Goal: Task Accomplishment & Management: Manage account settings

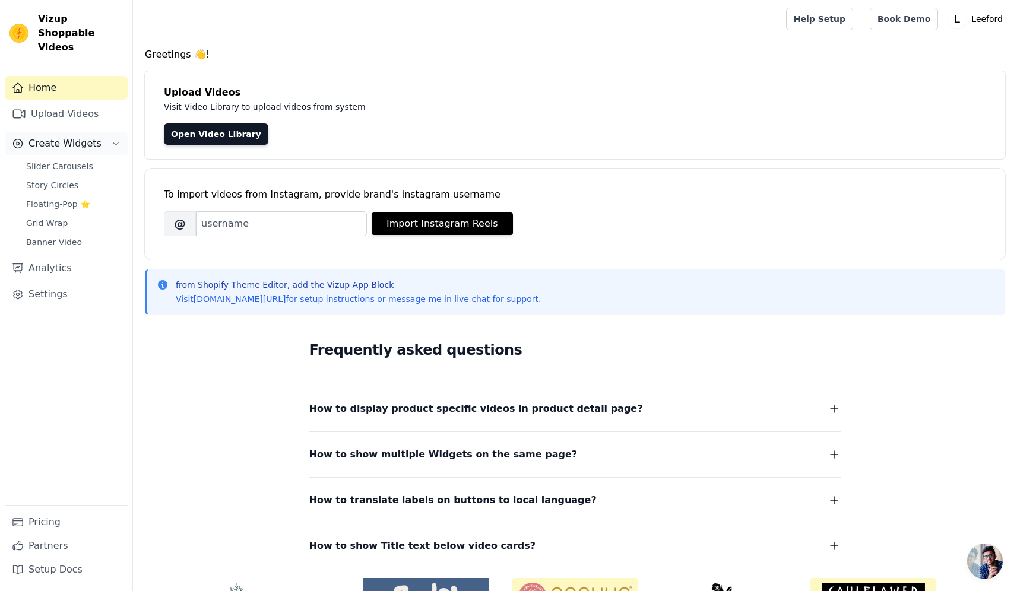
click at [61, 137] on span "Create Widgets" at bounding box center [64, 144] width 73 height 14
click at [56, 160] on span "Slider Carousels" at bounding box center [59, 166] width 67 height 12
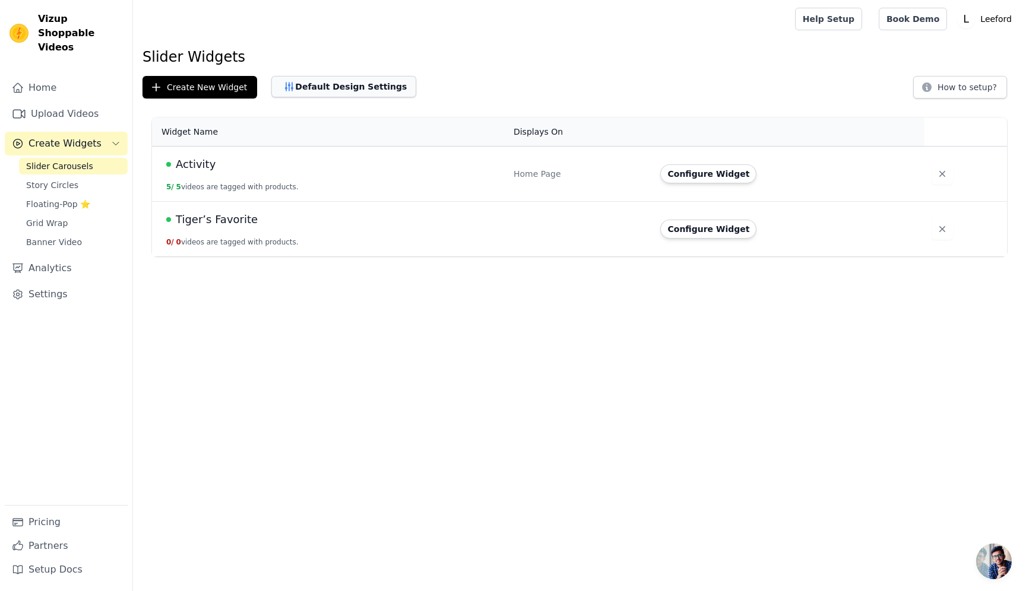
click at [307, 87] on button "Default Design Settings" at bounding box center [343, 86] width 145 height 21
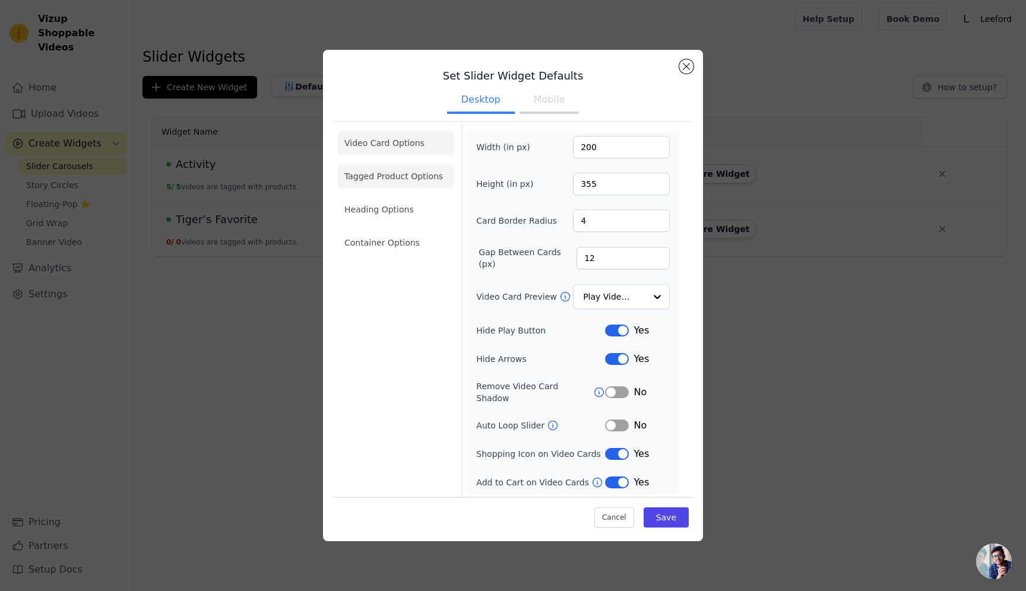
click at [379, 181] on li "Tagged Product Options" at bounding box center [395, 176] width 117 height 24
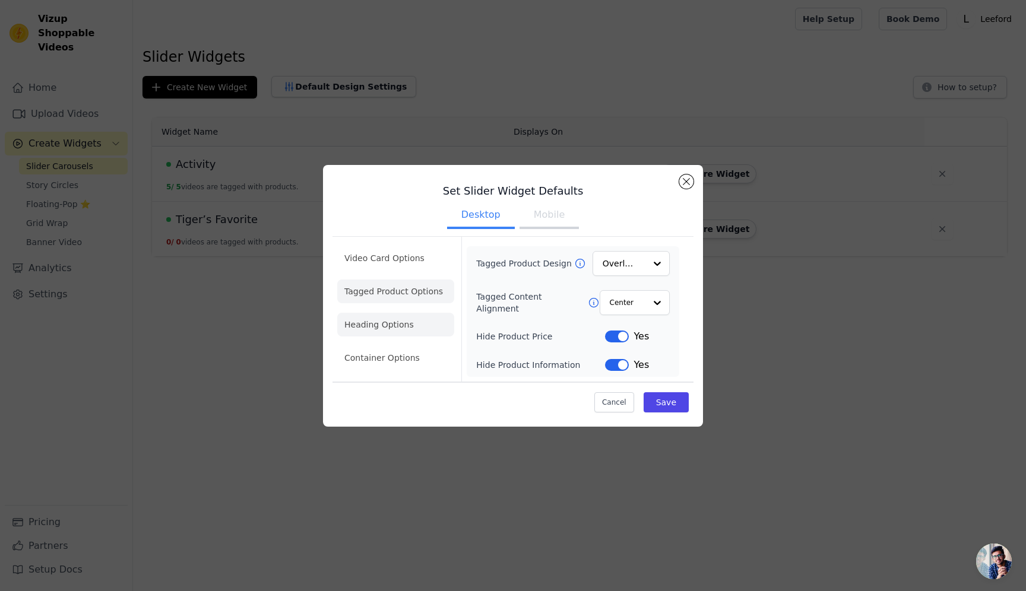
click at [364, 328] on li "Heading Options" at bounding box center [395, 325] width 117 height 24
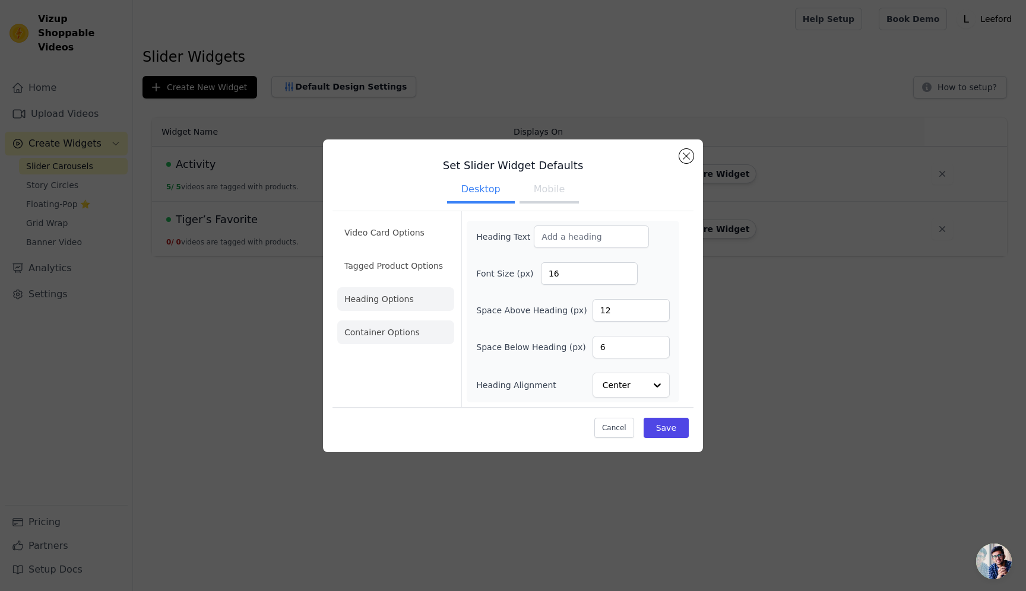
click at [366, 335] on li "Container Options" at bounding box center [395, 333] width 117 height 24
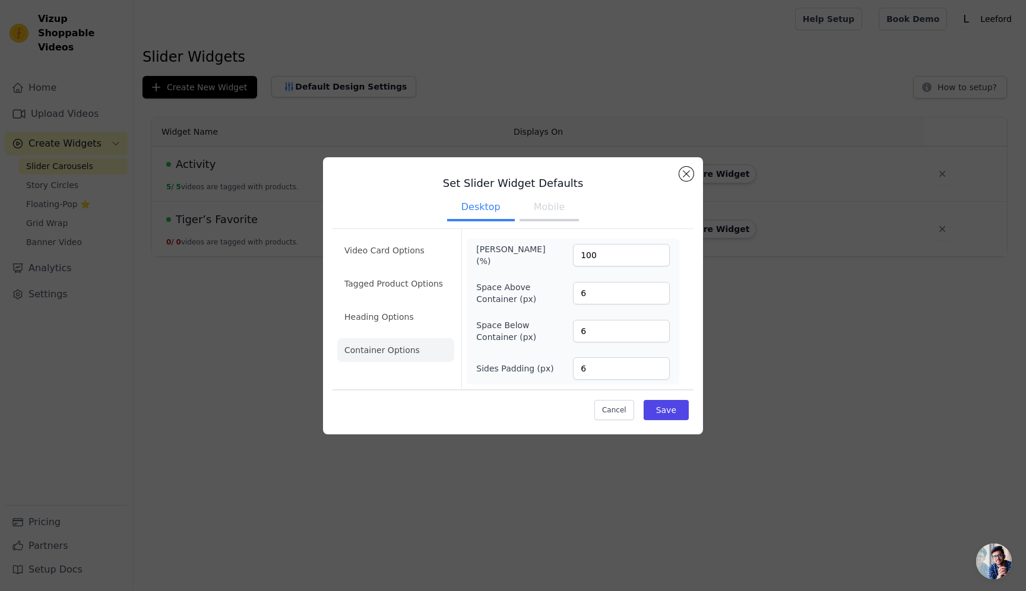
click at [535, 207] on button "Mobile" at bounding box center [549, 208] width 59 height 26
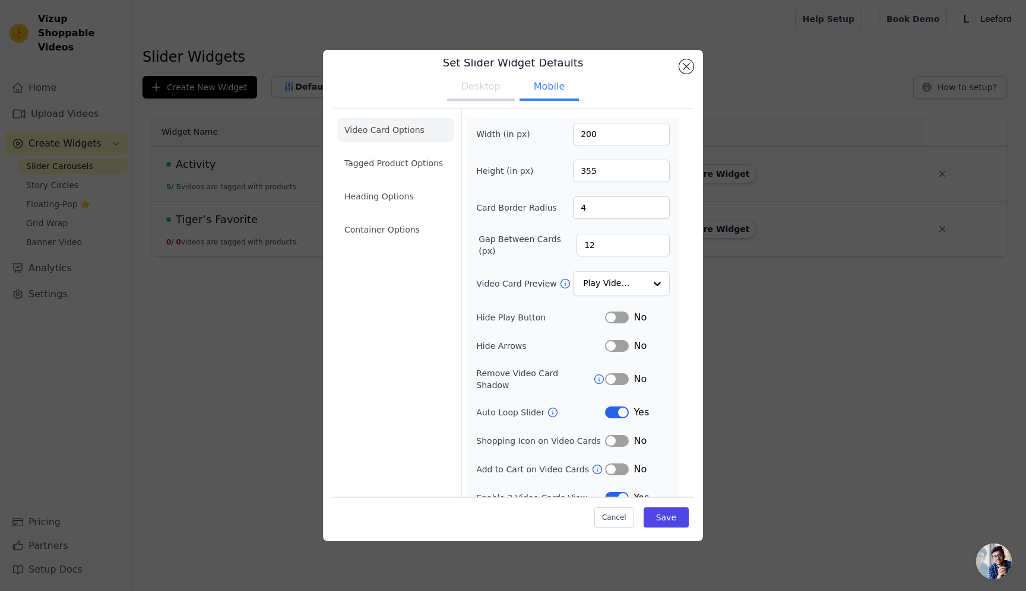
scroll to position [21, 0]
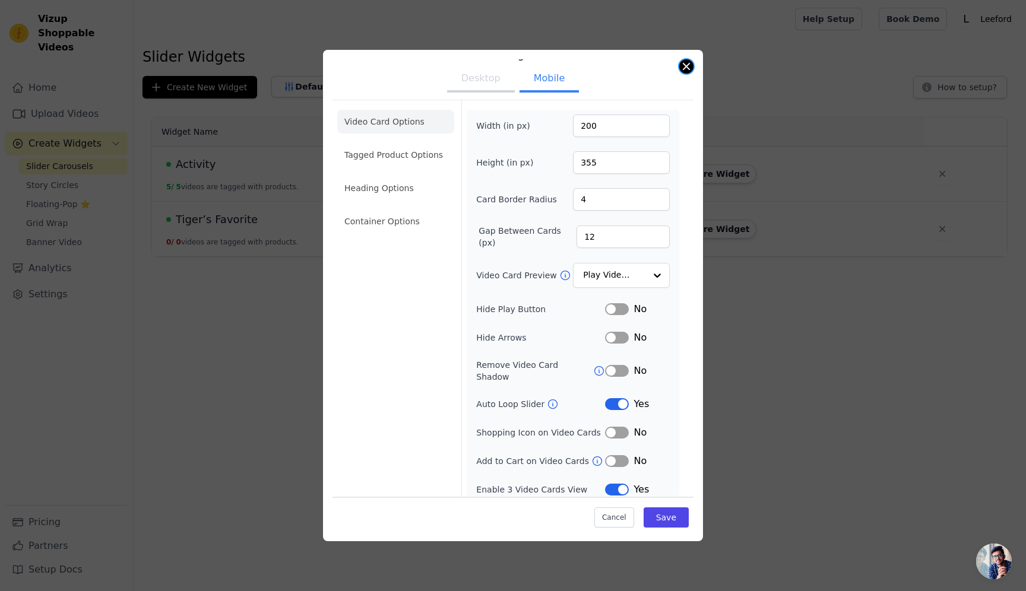
click at [688, 66] on button "Close modal" at bounding box center [686, 66] width 14 height 14
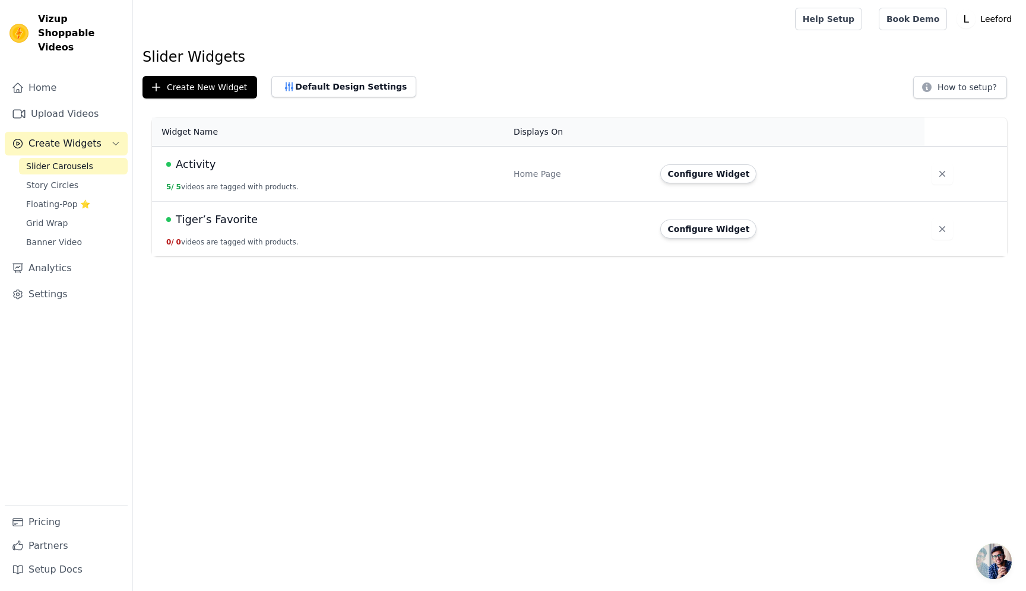
click at [200, 164] on span "Activity" at bounding box center [196, 164] width 40 height 17
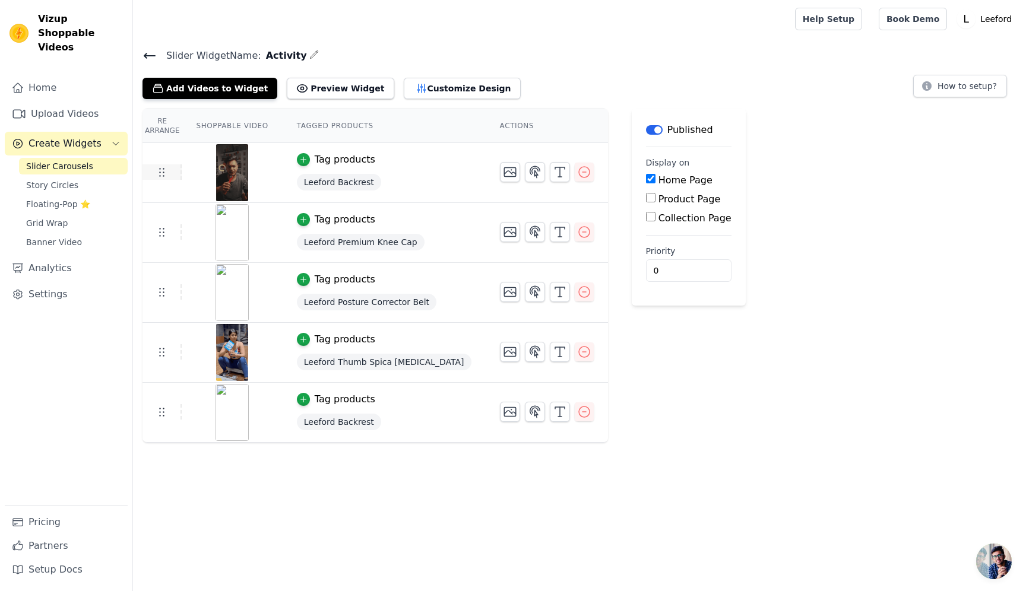
click at [165, 173] on icon at bounding box center [161, 172] width 14 height 14
click at [528, 172] on icon "button" at bounding box center [535, 172] width 14 height 14
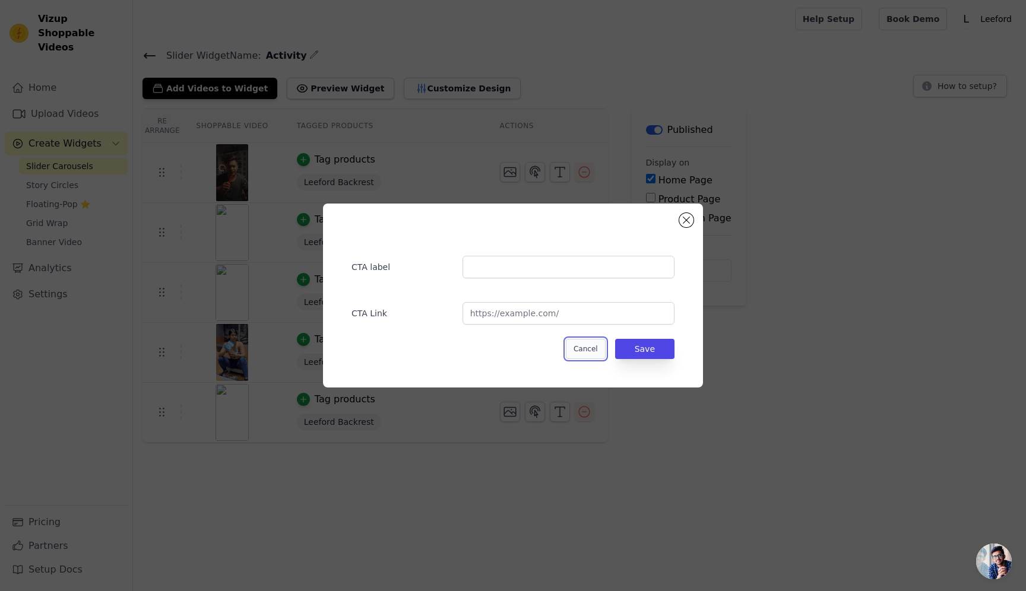
click at [585, 347] on button "Cancel" at bounding box center [586, 349] width 40 height 20
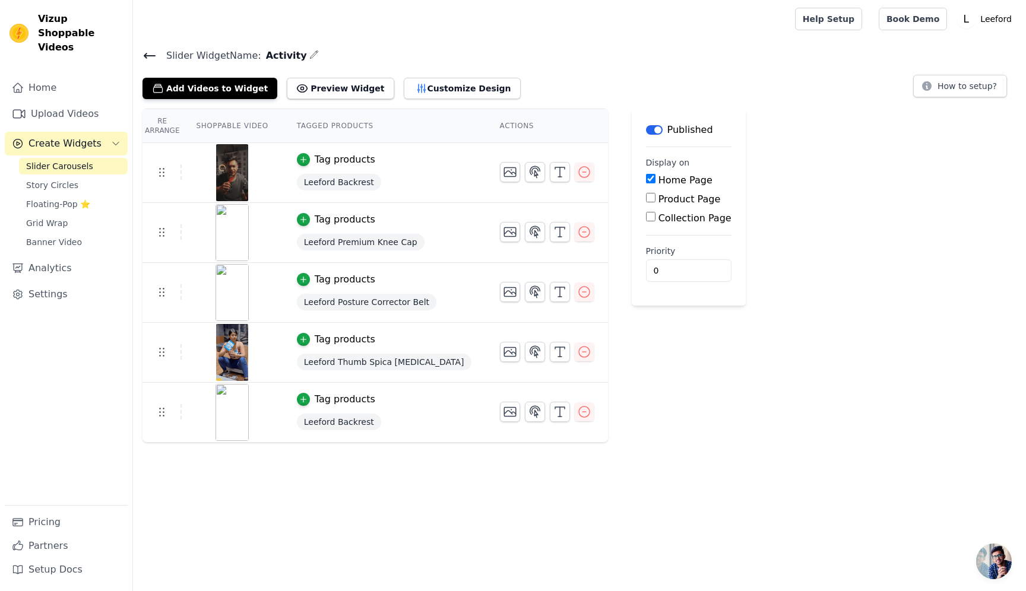
click at [332, 161] on div "Tag products" at bounding box center [345, 160] width 61 height 14
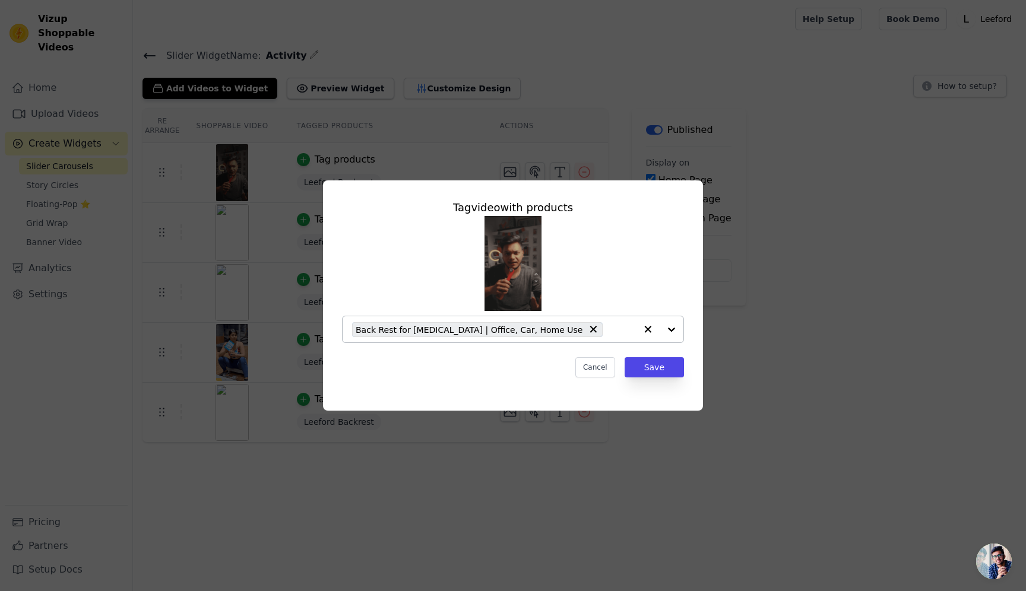
click at [675, 332] on div at bounding box center [659, 329] width 47 height 26
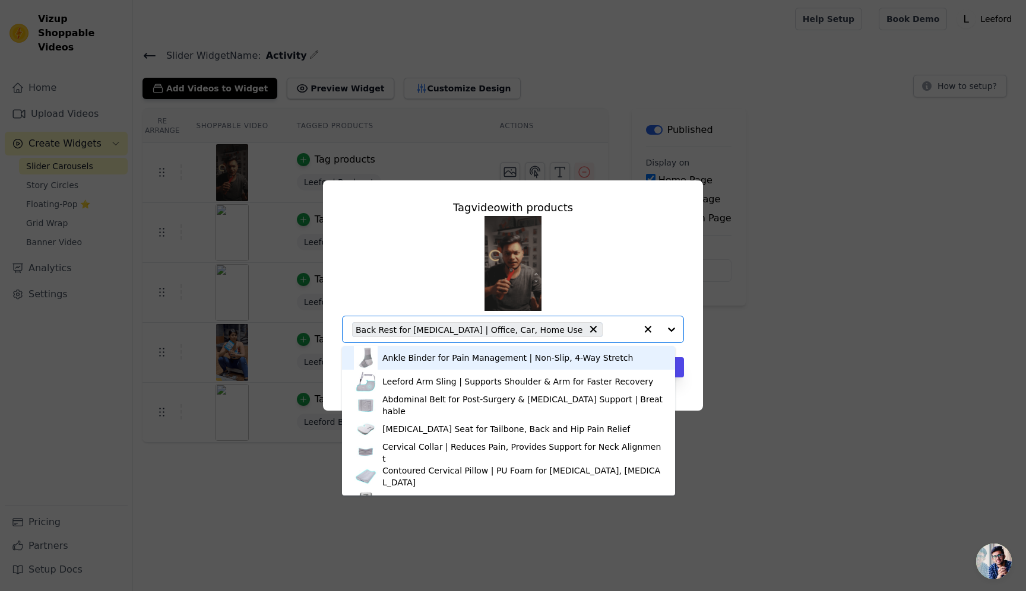
click at [669, 330] on div at bounding box center [659, 329] width 47 height 26
click at [851, 258] on div "Tag video with products Ankle Binder for Pain Management | Non-Slip, 4-Way Stre…" at bounding box center [513, 295] width 988 height 268
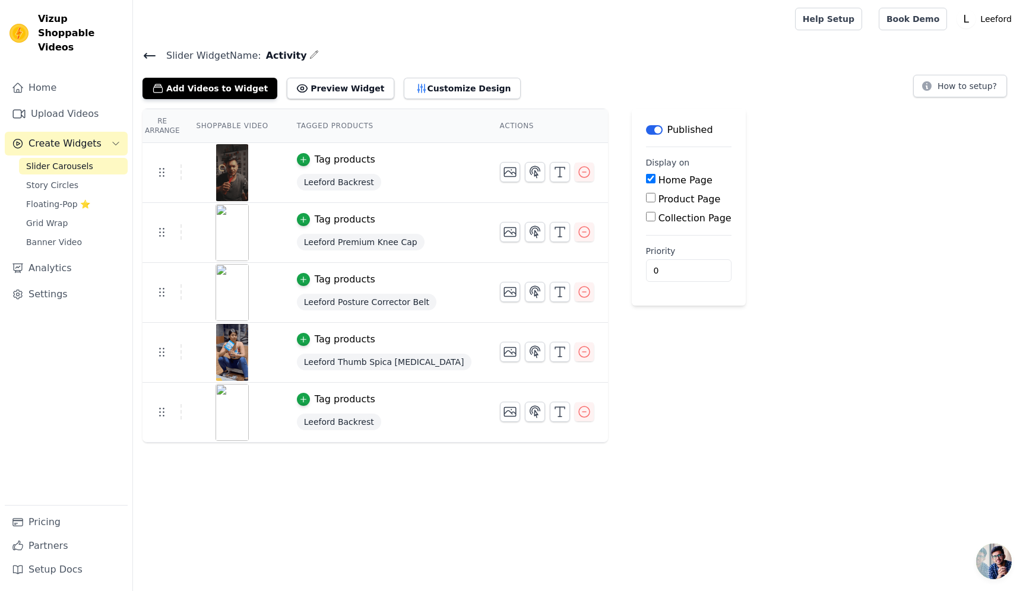
click at [336, 159] on div "Tag products" at bounding box center [345, 160] width 61 height 14
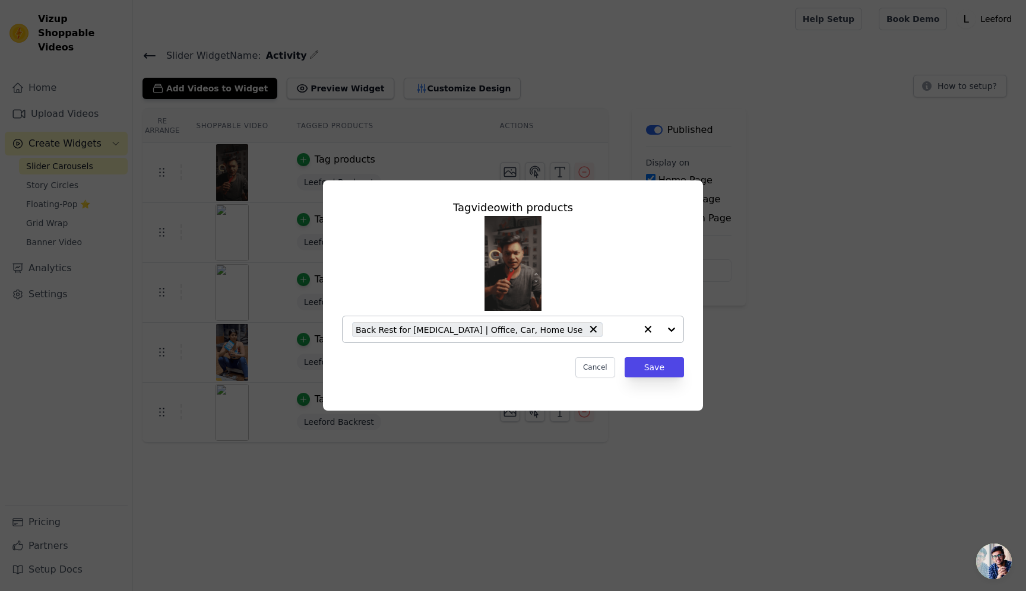
click at [676, 332] on div at bounding box center [659, 329] width 47 height 26
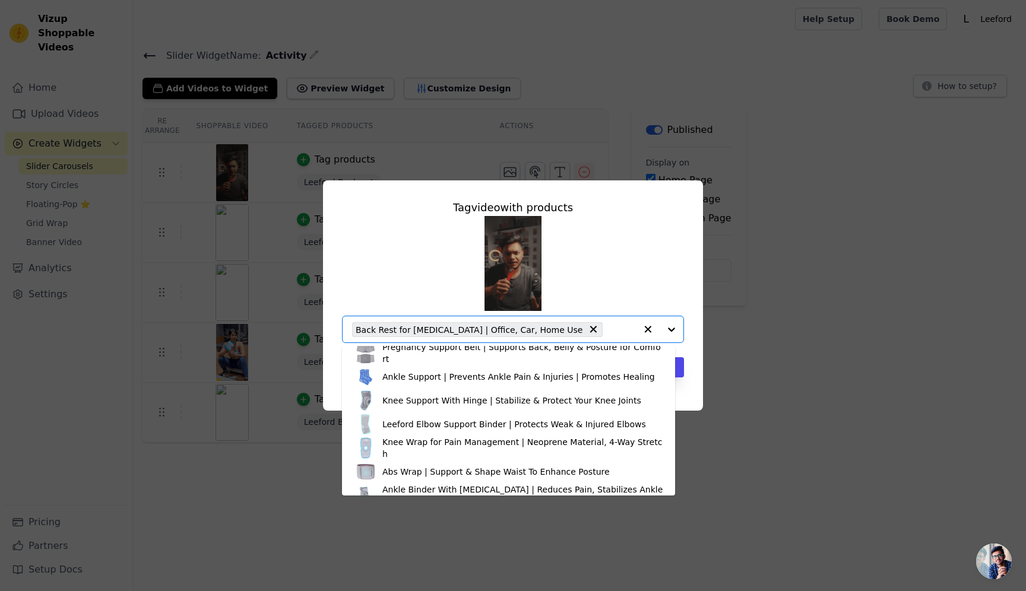
scroll to position [471, 0]
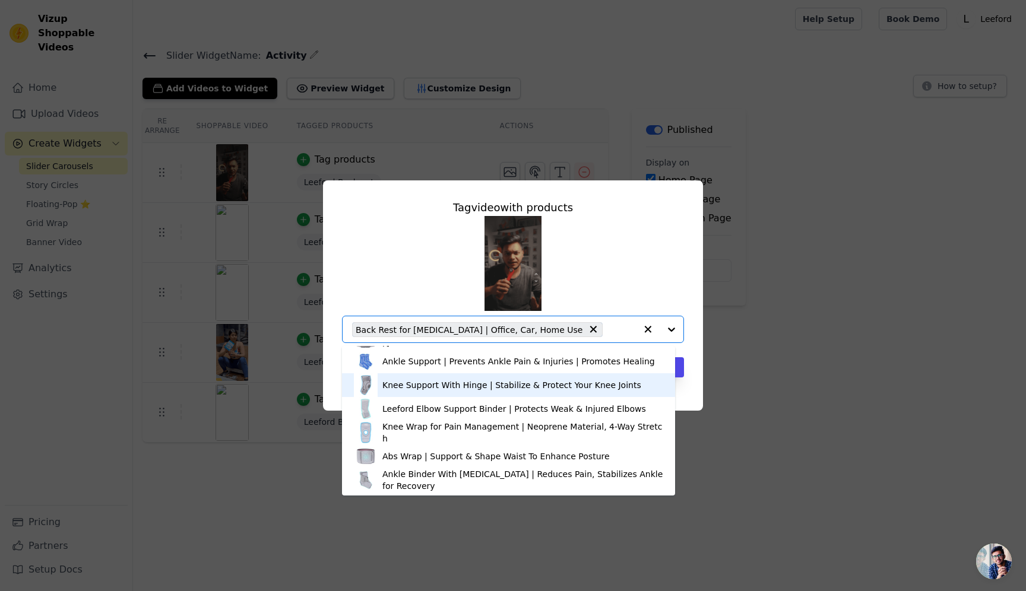
click at [889, 281] on div "Tag video with products Ankle Binder for Pain Management | Non-Slip, 4-Way Stre…" at bounding box center [513, 295] width 988 height 268
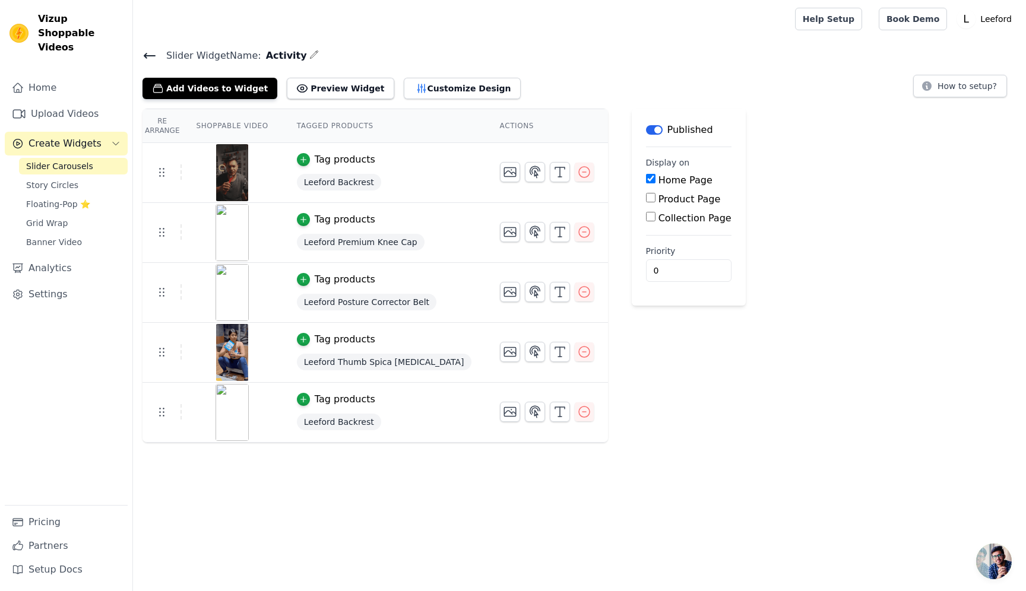
click at [335, 214] on div "Tag products" at bounding box center [345, 220] width 61 height 14
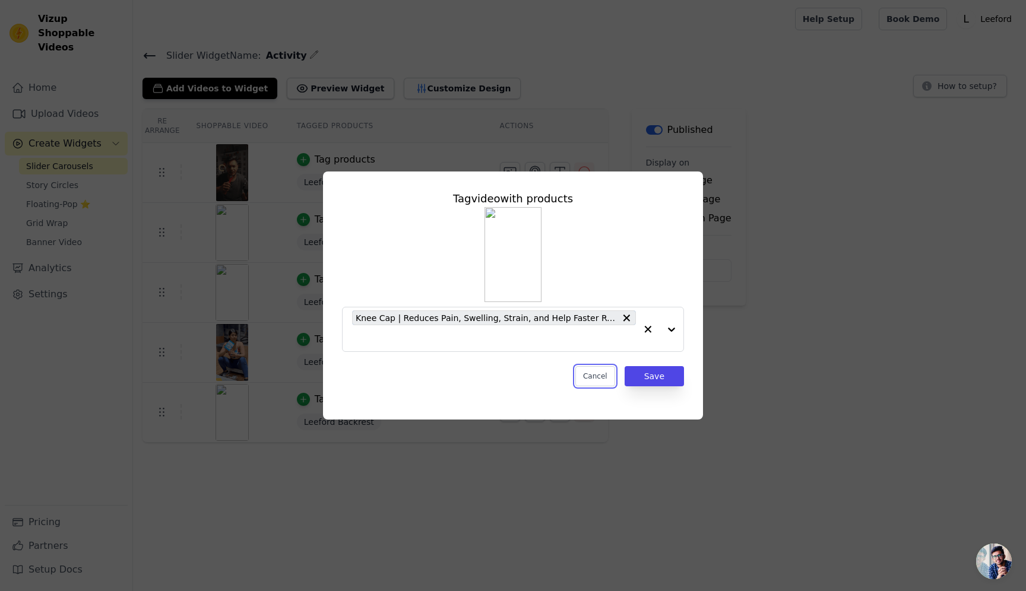
click at [594, 375] on button "Cancel" at bounding box center [595, 376] width 40 height 20
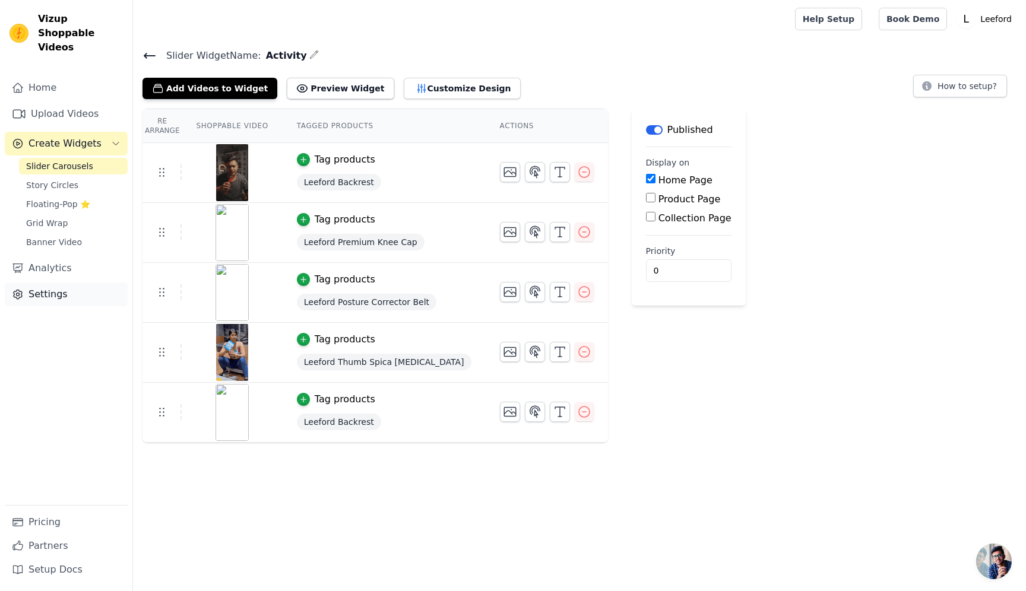
click at [36, 283] on link "Settings" at bounding box center [66, 295] width 123 height 24
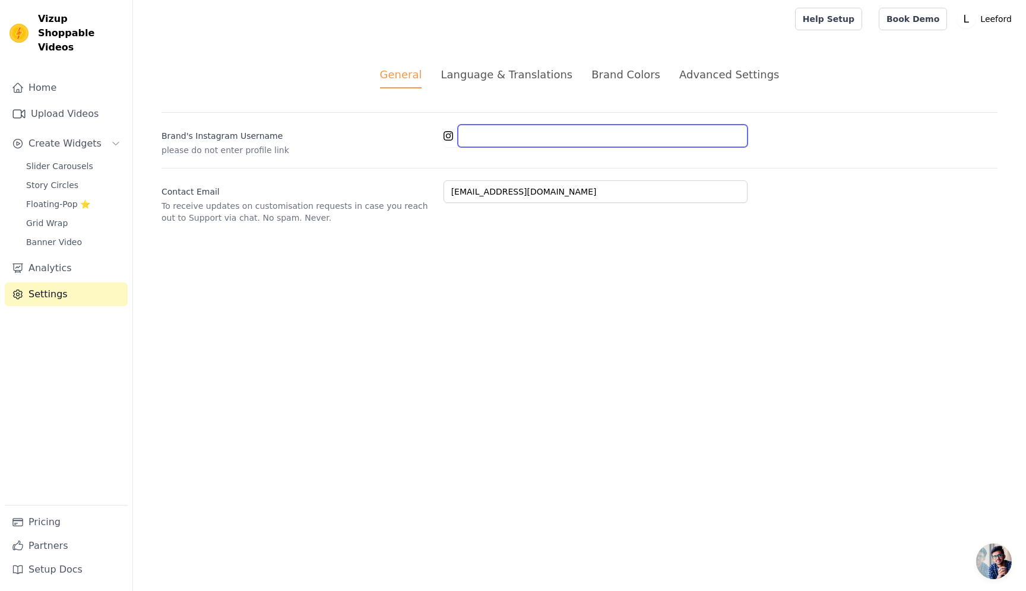
click at [478, 142] on input "Brand's Instagram Username" at bounding box center [603, 136] width 290 height 23
paste input "leefordortho"
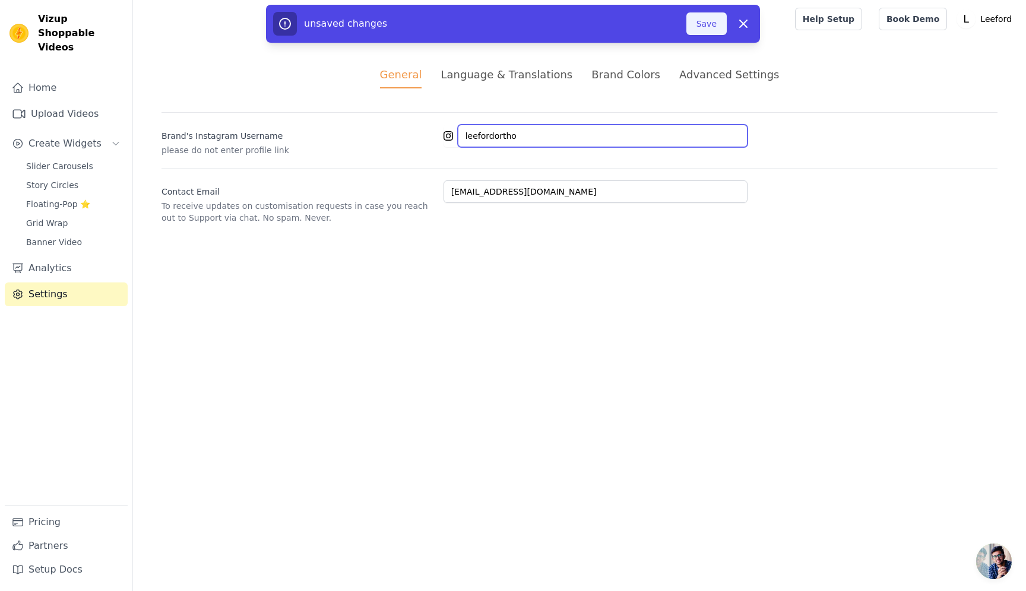
type input "leefordortho"
click at [705, 25] on button "Save" at bounding box center [706, 23] width 40 height 23
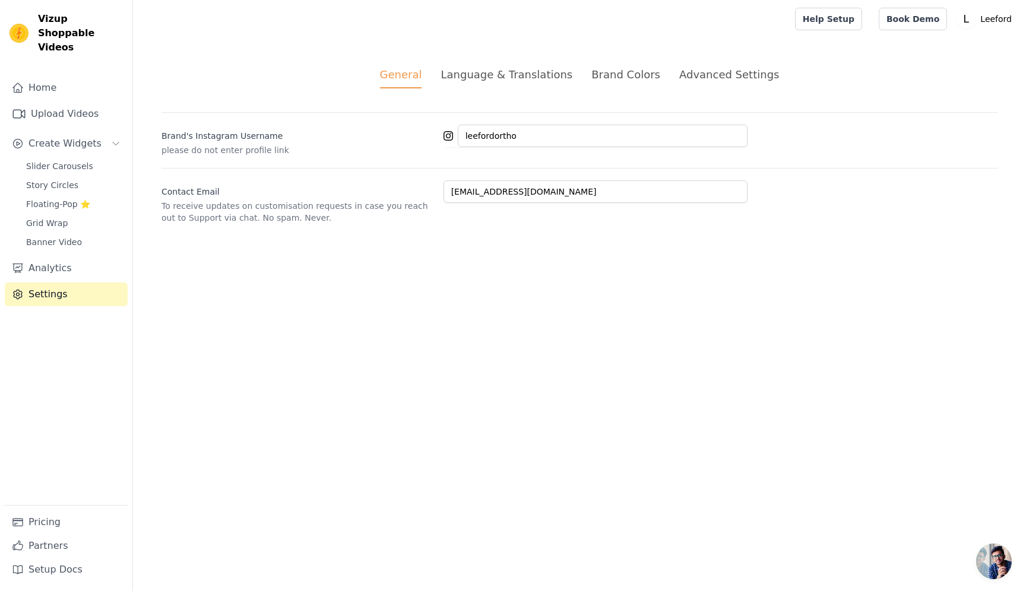
click at [521, 78] on div "Language & Translations" at bounding box center [507, 74] width 132 height 16
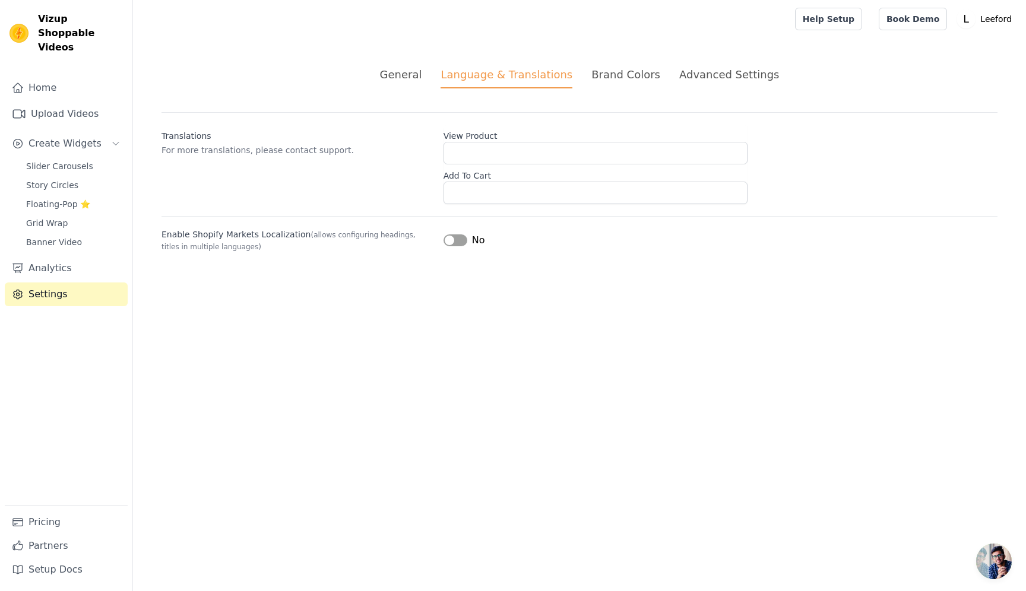
click at [638, 71] on div "Brand Colors" at bounding box center [625, 74] width 69 height 16
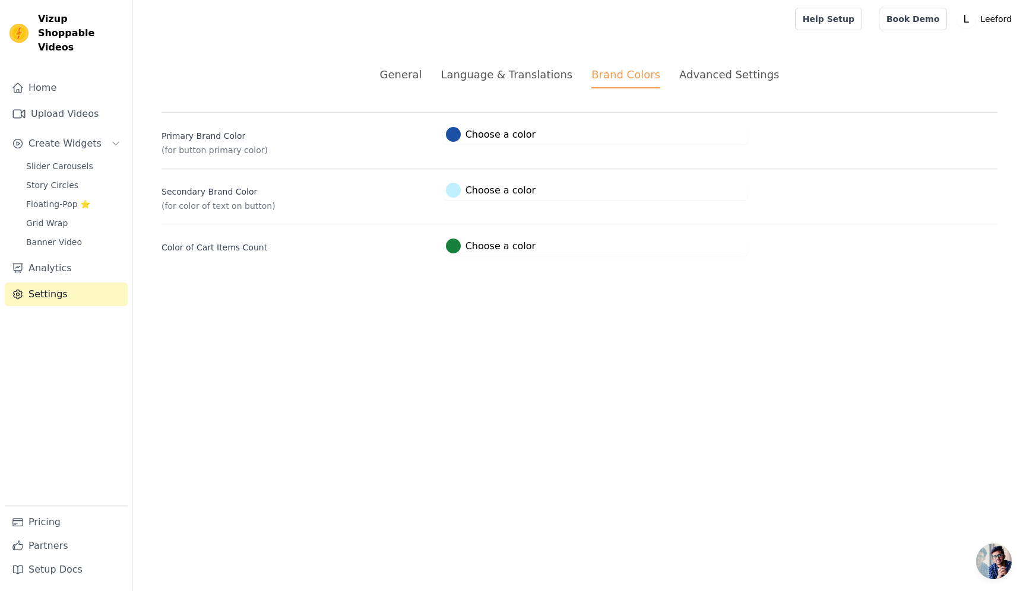
click at [718, 72] on div "Advanced Settings" at bounding box center [729, 74] width 100 height 16
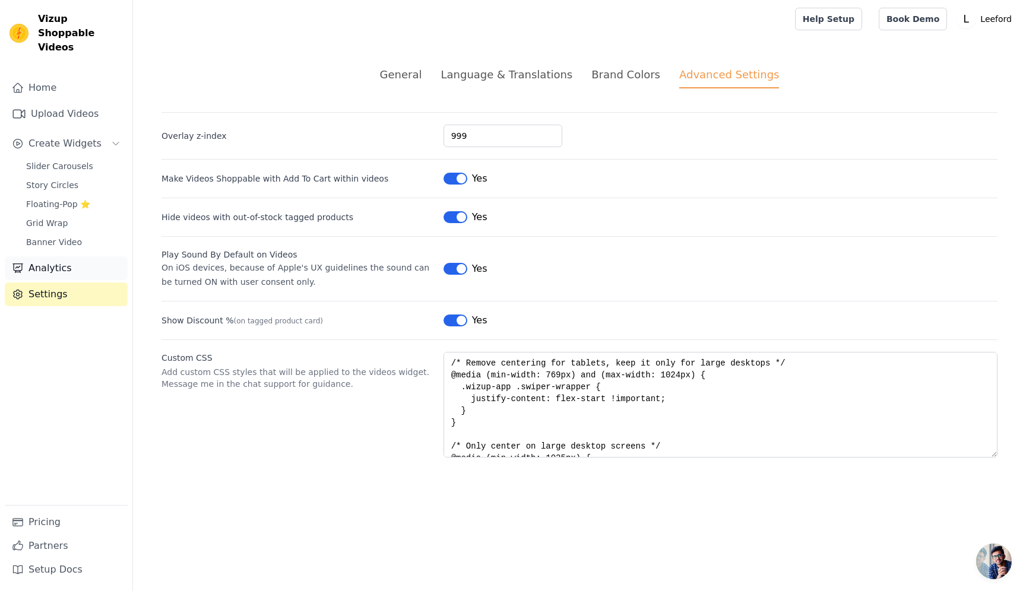
click at [34, 256] on link "Analytics" at bounding box center [66, 268] width 123 height 24
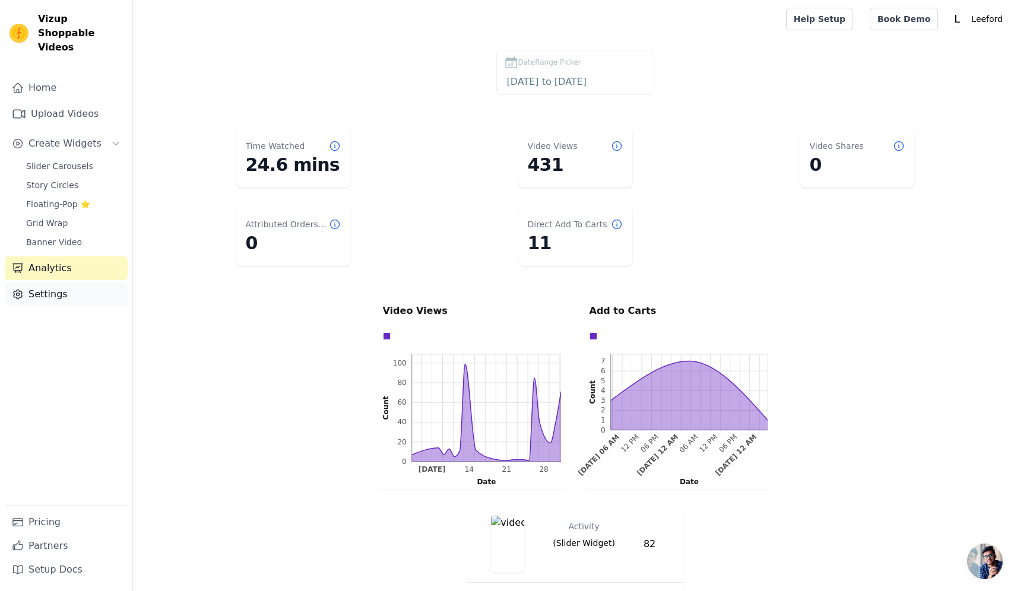
click at [30, 286] on link "Settings" at bounding box center [66, 295] width 123 height 24
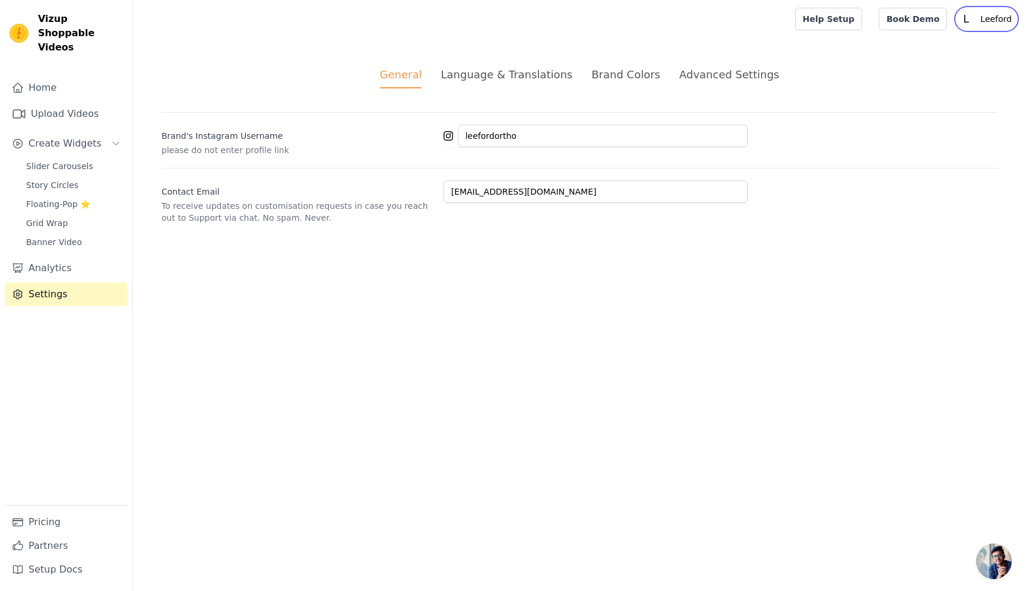
click at [985, 21] on p "Leeford" at bounding box center [996, 18] width 41 height 21
click at [940, 47] on link "Settings" at bounding box center [959, 49] width 114 height 21
click at [924, 48] on link "Settings" at bounding box center [959, 49] width 114 height 21
click at [929, 49] on link "Settings" at bounding box center [959, 49] width 114 height 21
click at [922, 50] on link "Settings" at bounding box center [959, 49] width 114 height 21
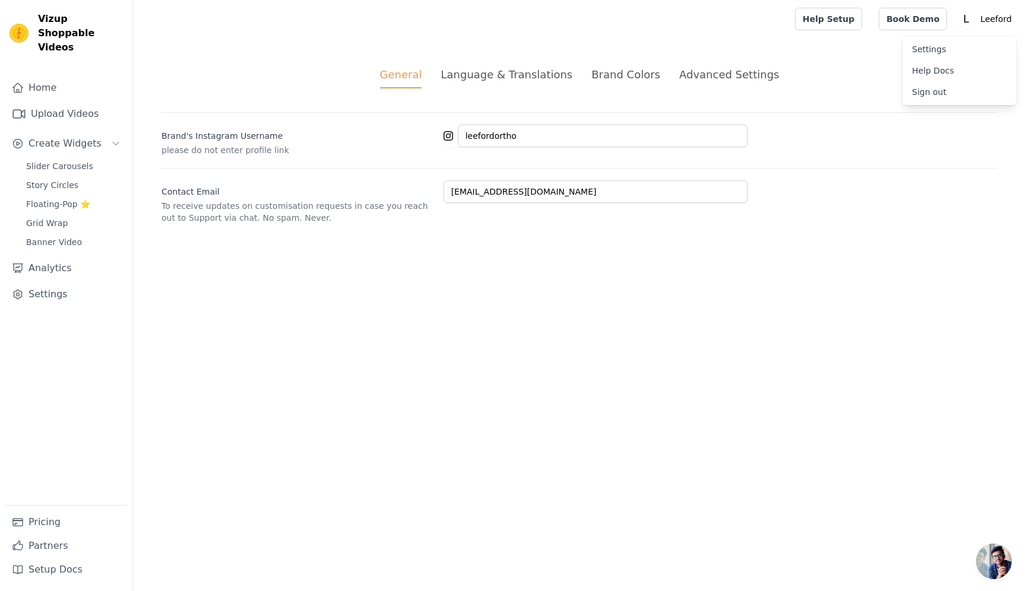
click at [922, 50] on link "Settings" at bounding box center [959, 49] width 114 height 21
click at [948, 36] on div "Settings Help Docs Sign out" at bounding box center [959, 70] width 114 height 69
click at [931, 50] on link "Settings" at bounding box center [959, 49] width 114 height 21
click at [513, 241] on div "General Language & Translations Brand Colors Advanced Settings unsaved changes …" at bounding box center [579, 145] width 893 height 214
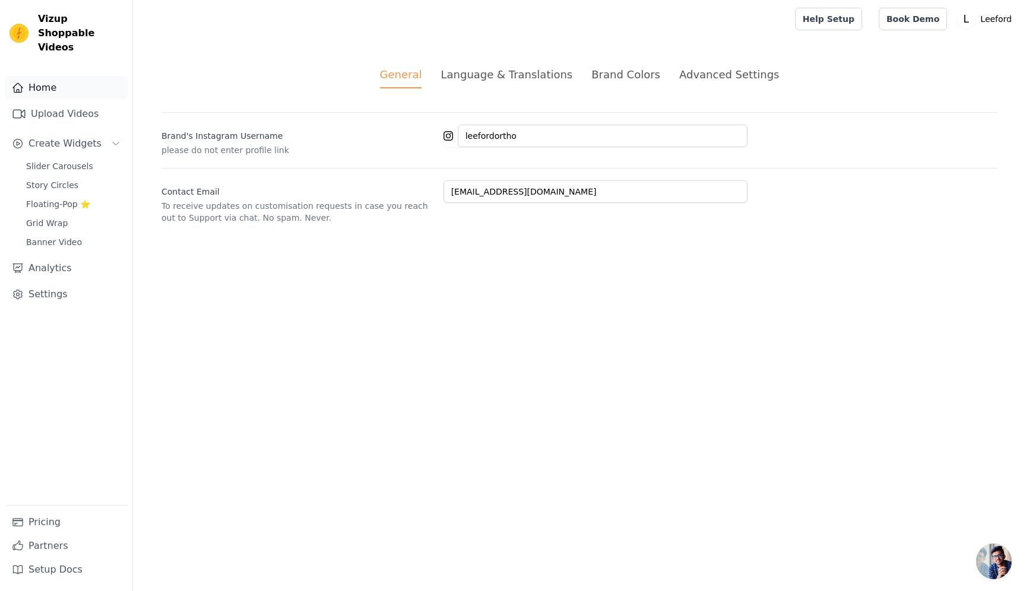
click at [49, 76] on link "Home" at bounding box center [66, 88] width 123 height 24
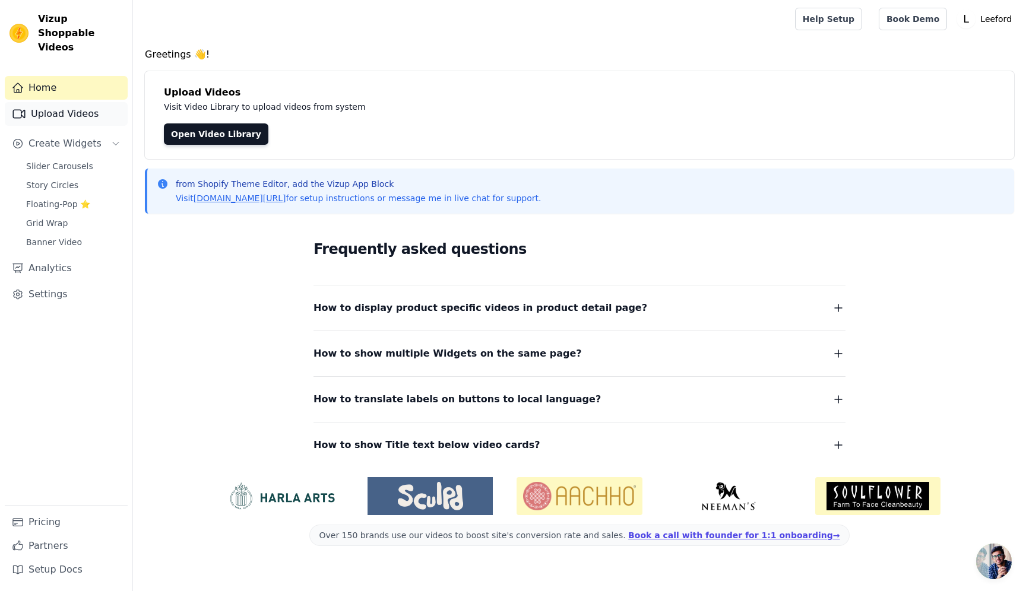
click at [77, 102] on link "Upload Videos" at bounding box center [66, 114] width 123 height 24
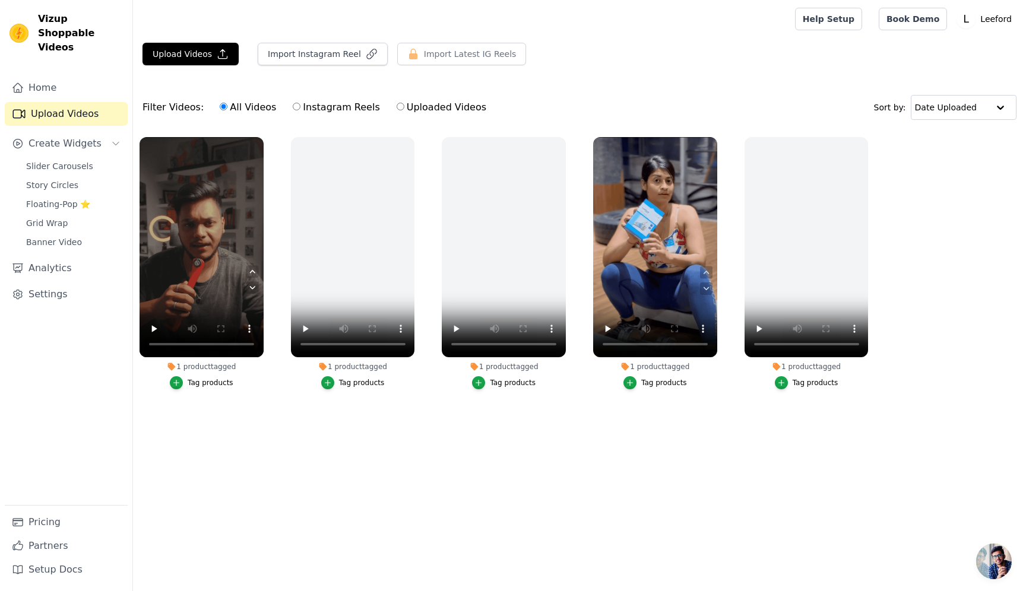
click at [491, 381] on div "Tag products" at bounding box center [513, 382] width 46 height 9
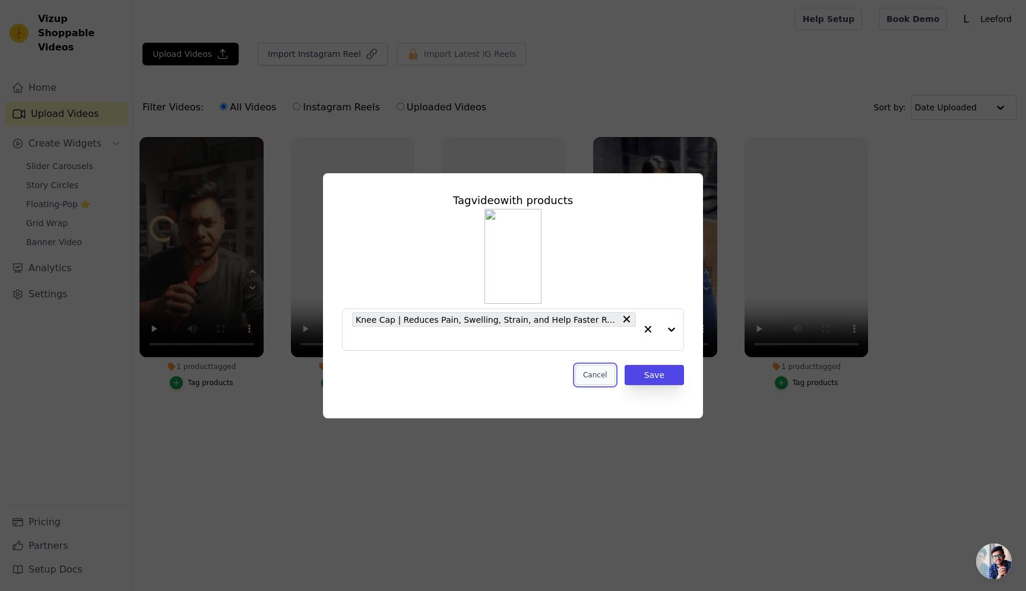
click at [606, 375] on button "Cancel" at bounding box center [595, 375] width 40 height 20
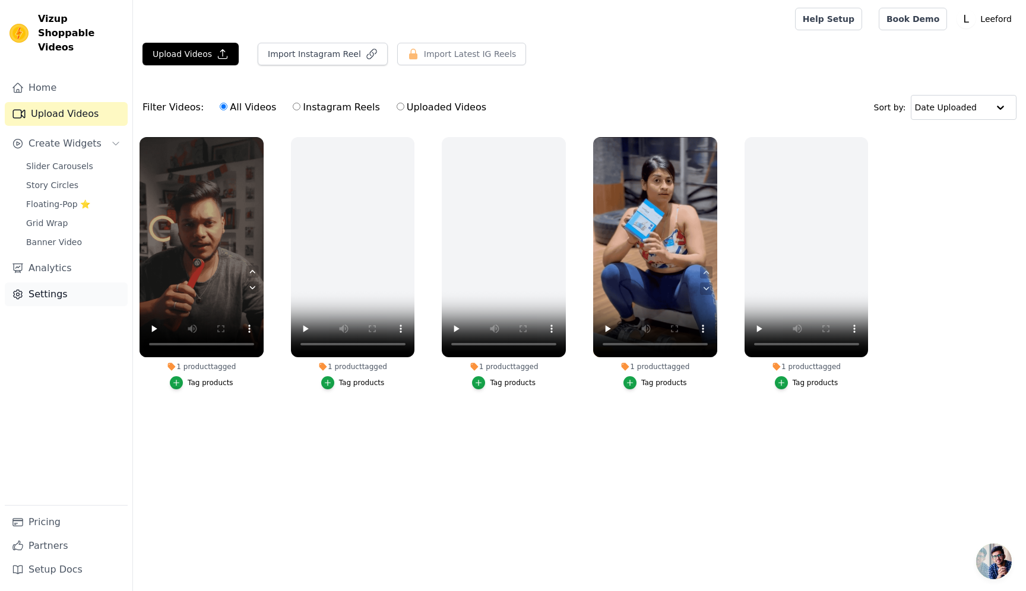
click at [55, 283] on link "Settings" at bounding box center [66, 295] width 123 height 24
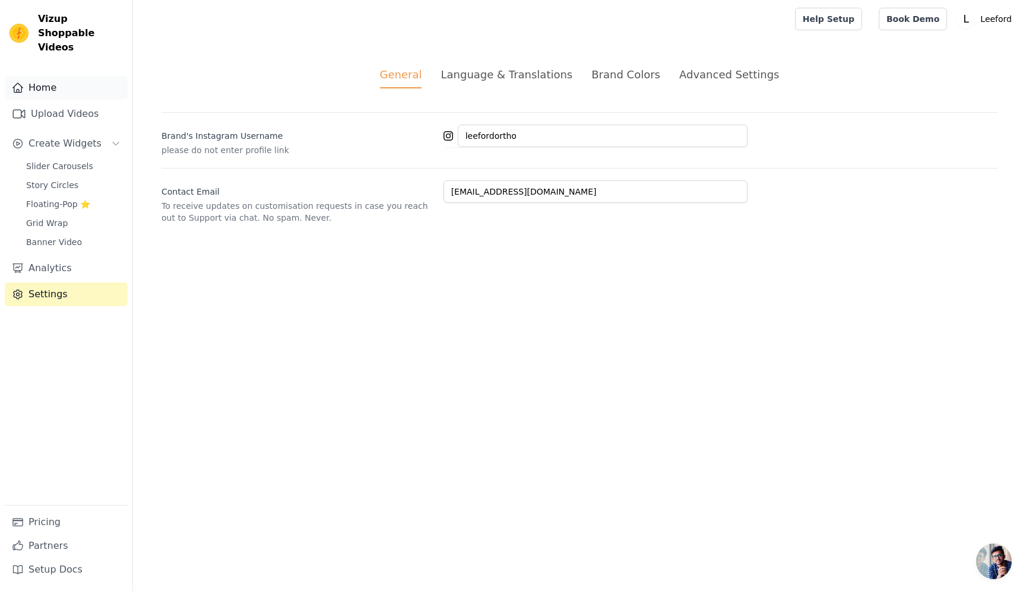
click at [52, 76] on link "Home" at bounding box center [66, 88] width 123 height 24
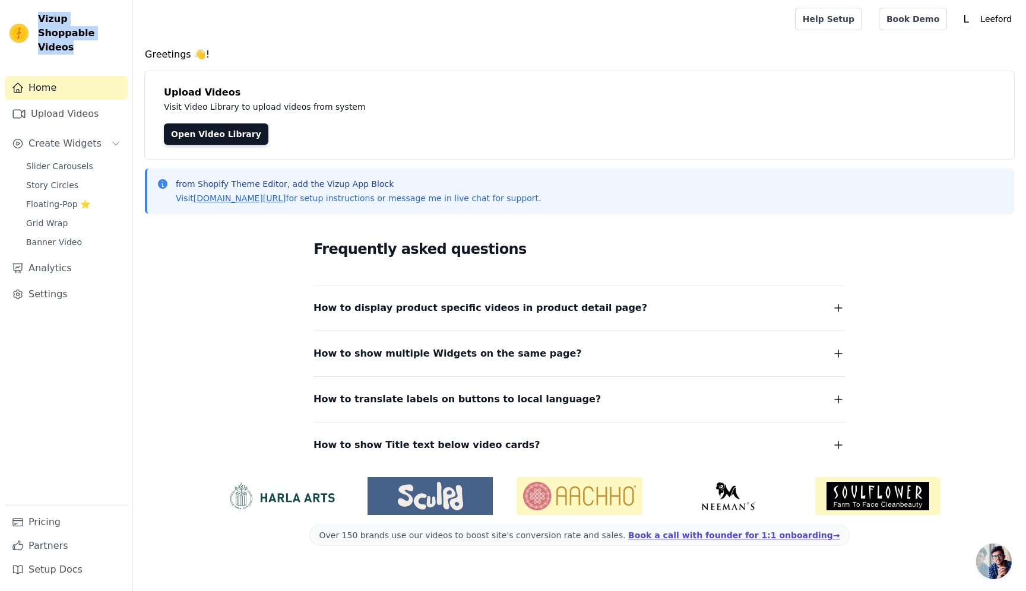
drag, startPoint x: 77, startPoint y: 36, endPoint x: 36, endPoint y: 22, distance: 43.4
click at [36, 22] on div "Vizup Shoppable Videos" at bounding box center [66, 33] width 132 height 43
copy span "Vizup Shoppable Videos"
